Goal: Find contact information: Find contact information

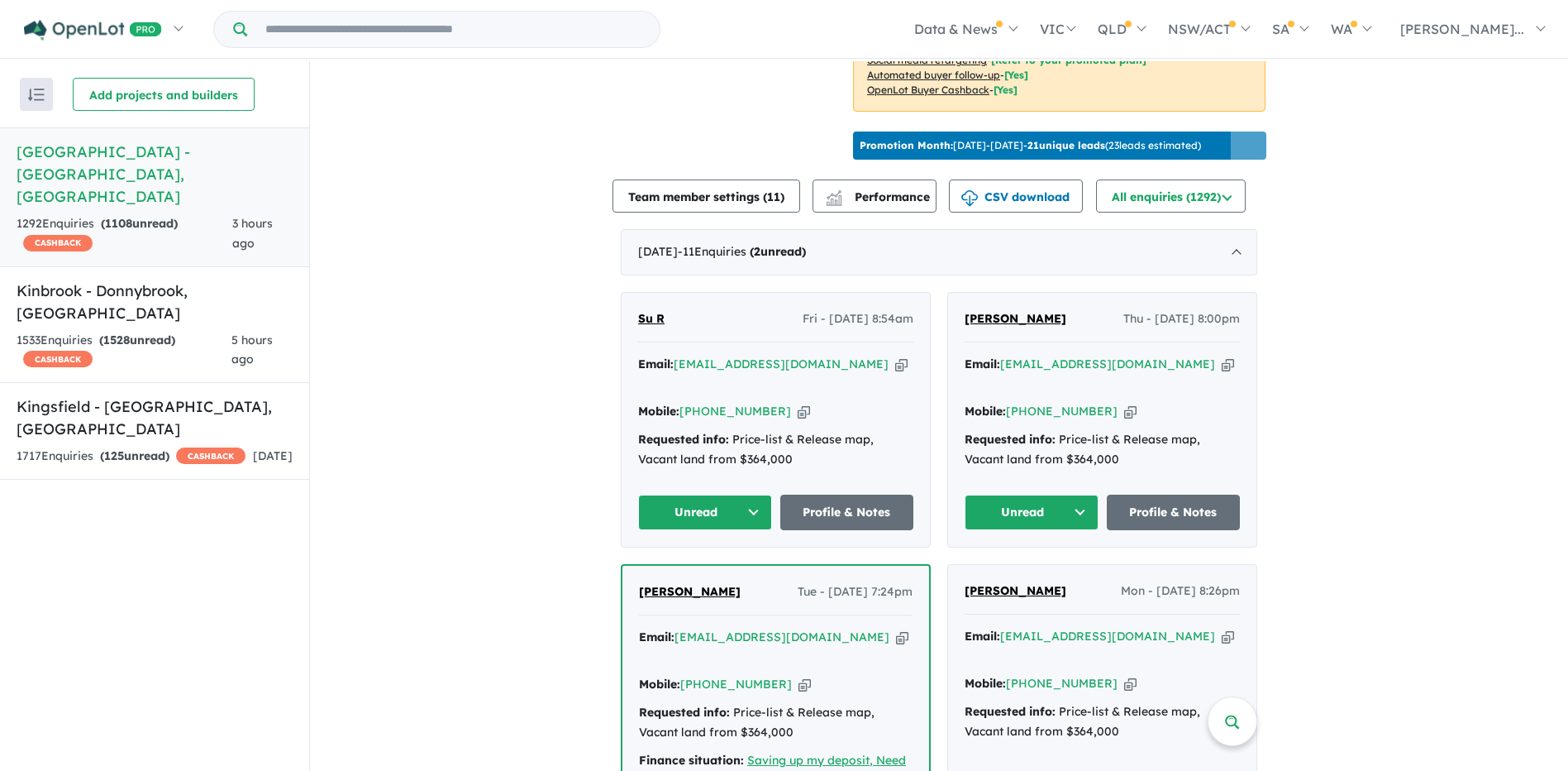
scroll to position [496, 0]
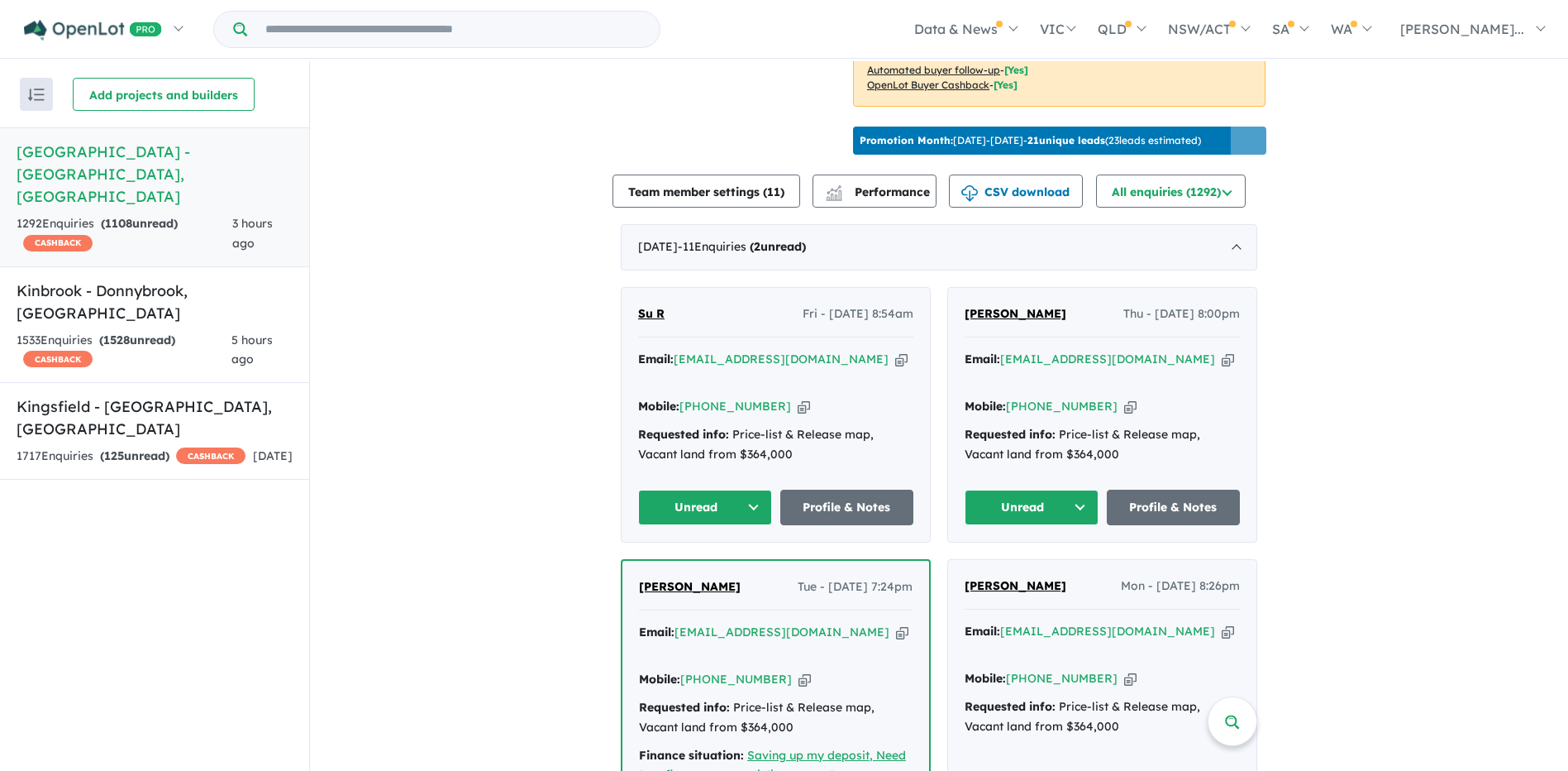
click at [1073, 490] on button "Unread" at bounding box center [1031, 507] width 133 height 36
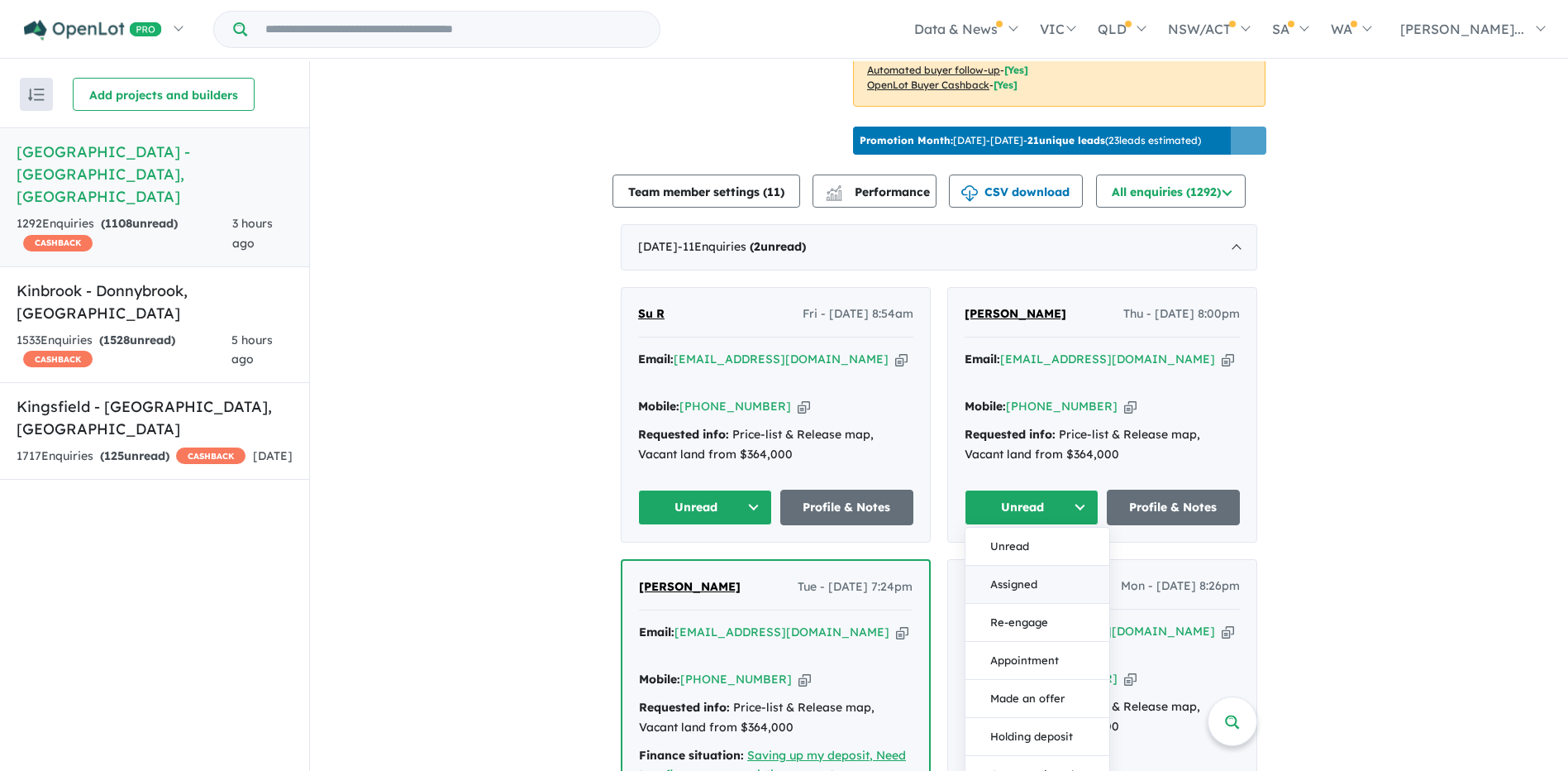
click at [1031, 565] on button "Assigned" at bounding box center [1038, 585] width 144 height 38
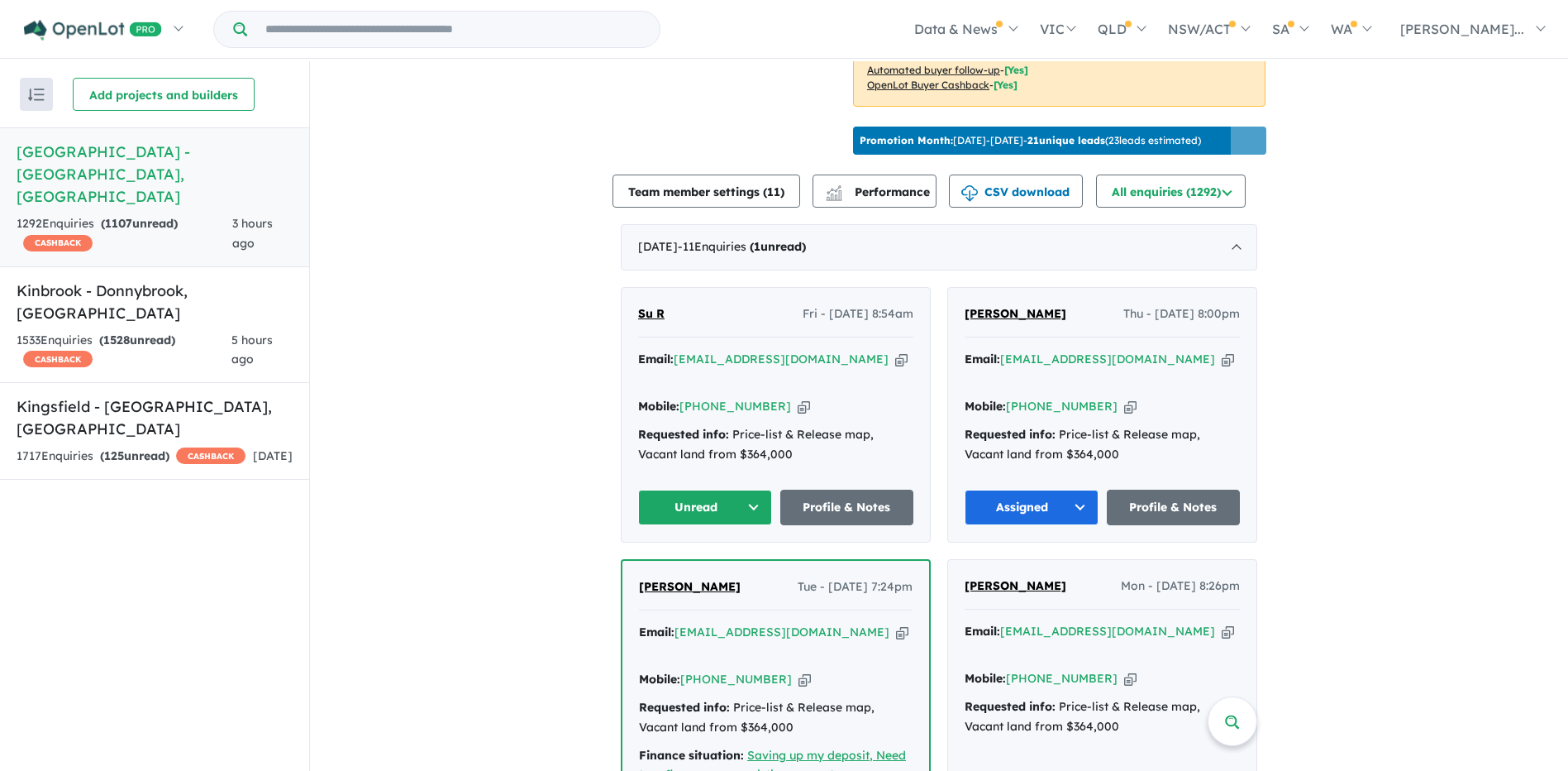
click at [700, 490] on button "Unread" at bounding box center [705, 507] width 133 height 36
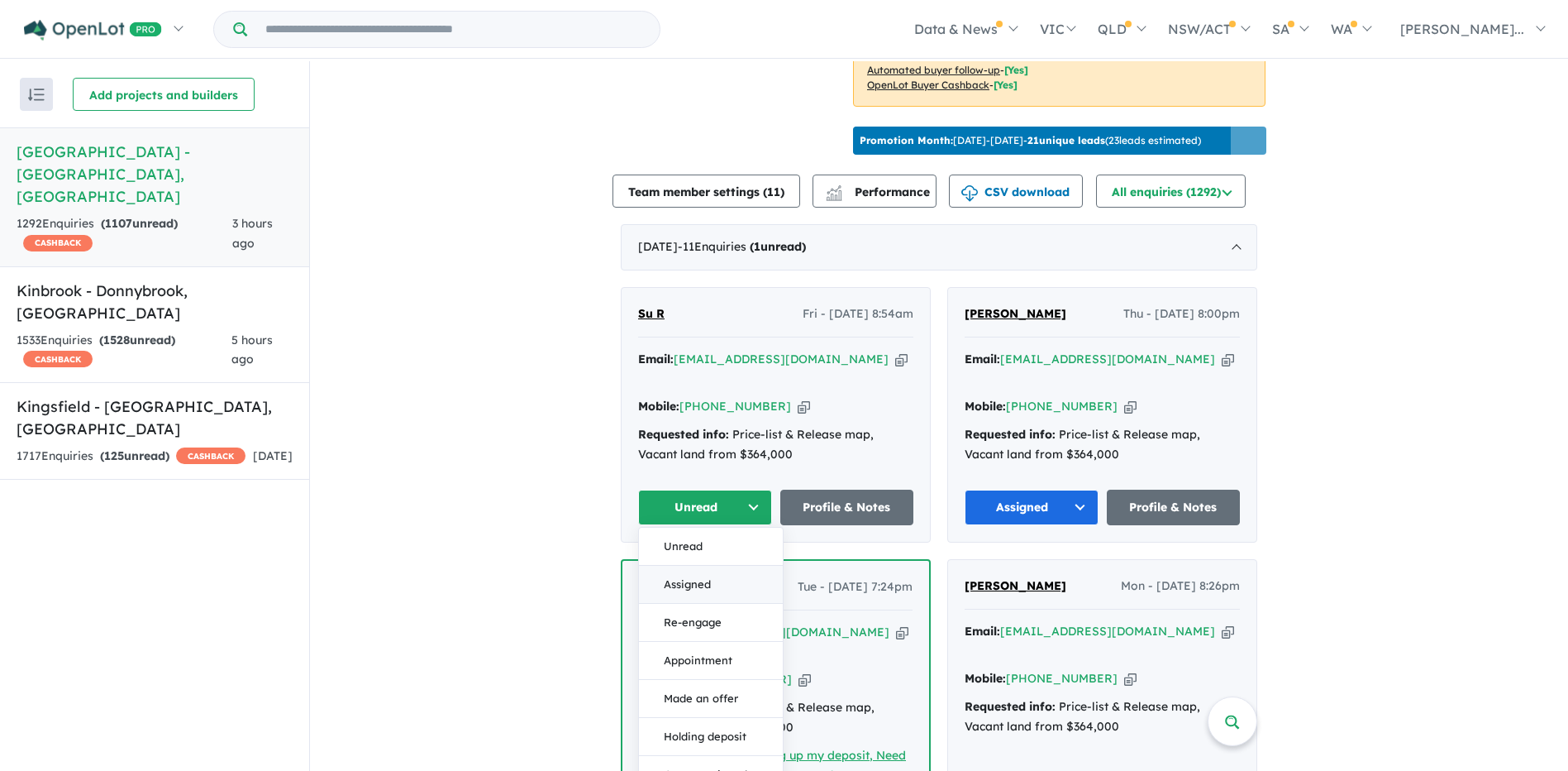
click at [712, 565] on button "Assigned" at bounding box center [711, 585] width 144 height 38
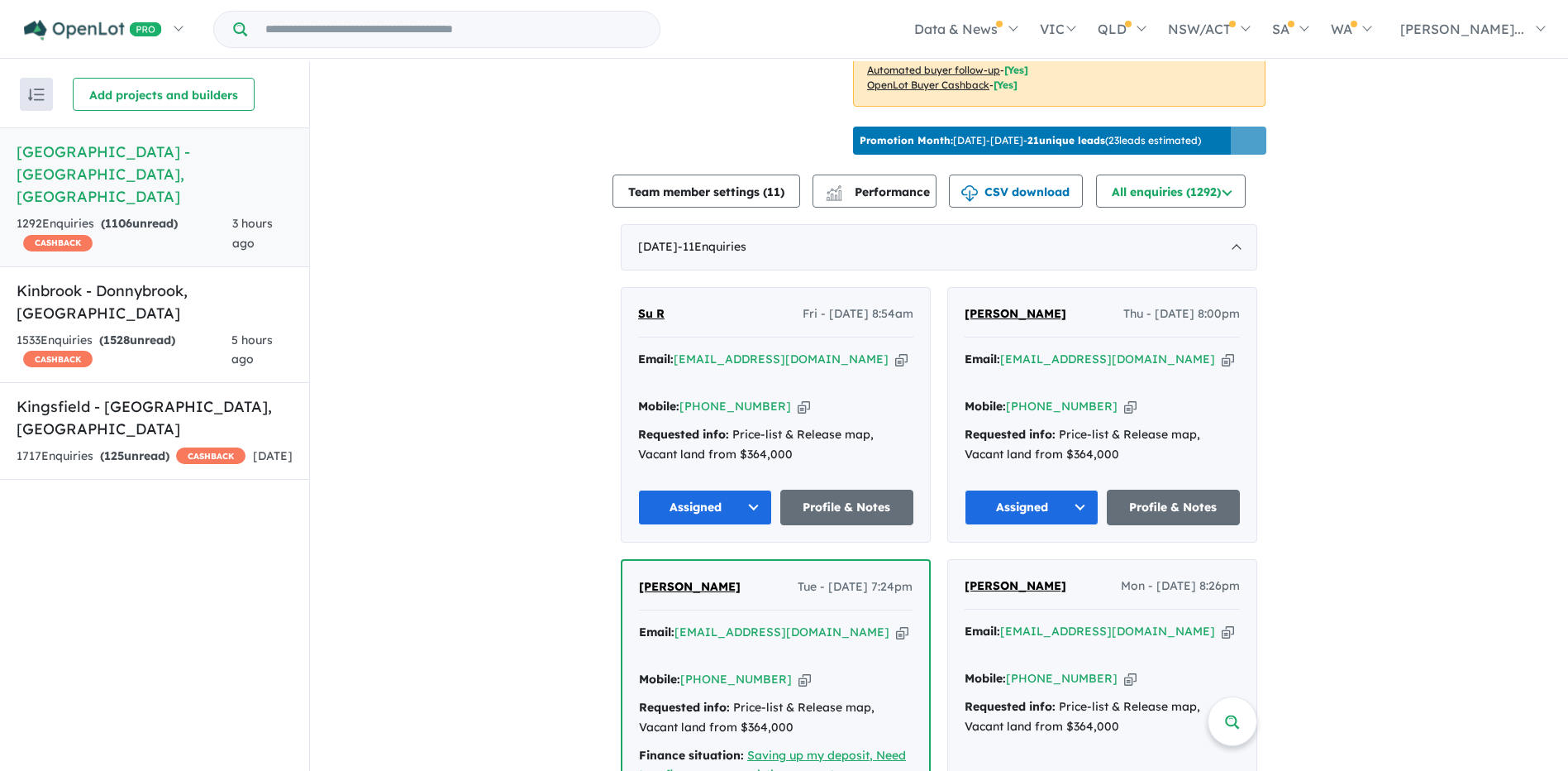
drag, startPoint x: 508, startPoint y: 467, endPoint x: 727, endPoint y: 148, distance: 386.9
drag, startPoint x: 771, startPoint y: 362, endPoint x: 704, endPoint y: 362, distance: 67.0
click at [704, 397] on div "Mobile: [PHONE_NUMBER] Copied!" at bounding box center [776, 407] width 276 height 20
copy link "405 080 703"
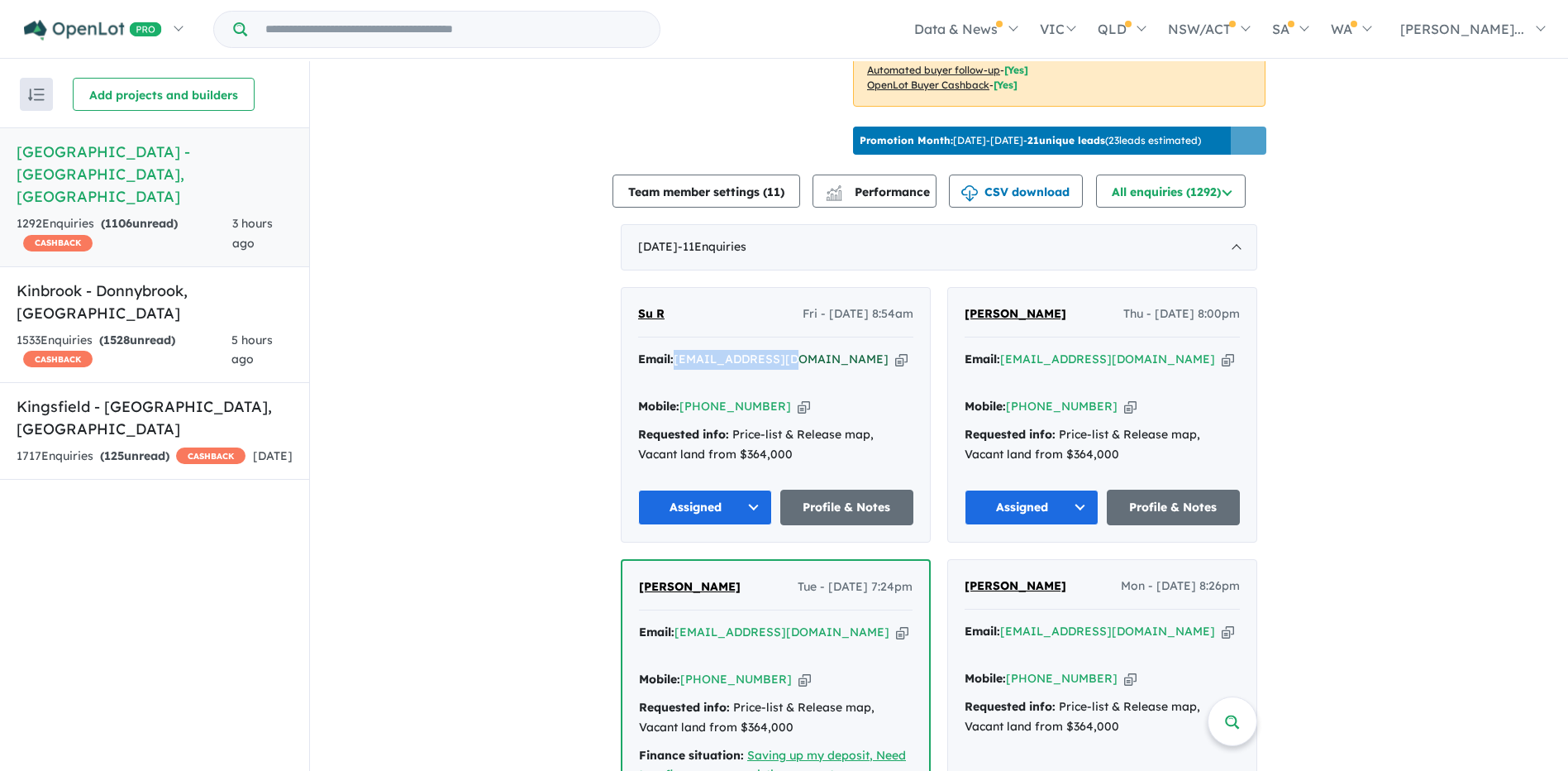
drag, startPoint x: 793, startPoint y: 332, endPoint x: 675, endPoint y: 335, distance: 118.0
click at [675, 350] on div "Email: [EMAIL_ADDRESS][DOMAIN_NAME] Copied!" at bounding box center [776, 369] width 276 height 40
copy a%20Deanside%20Village%20-%20Deanside"] "[EMAIL_ADDRESS][DOMAIN_NAME]"
